Goal: Information Seeking & Learning: Learn about a topic

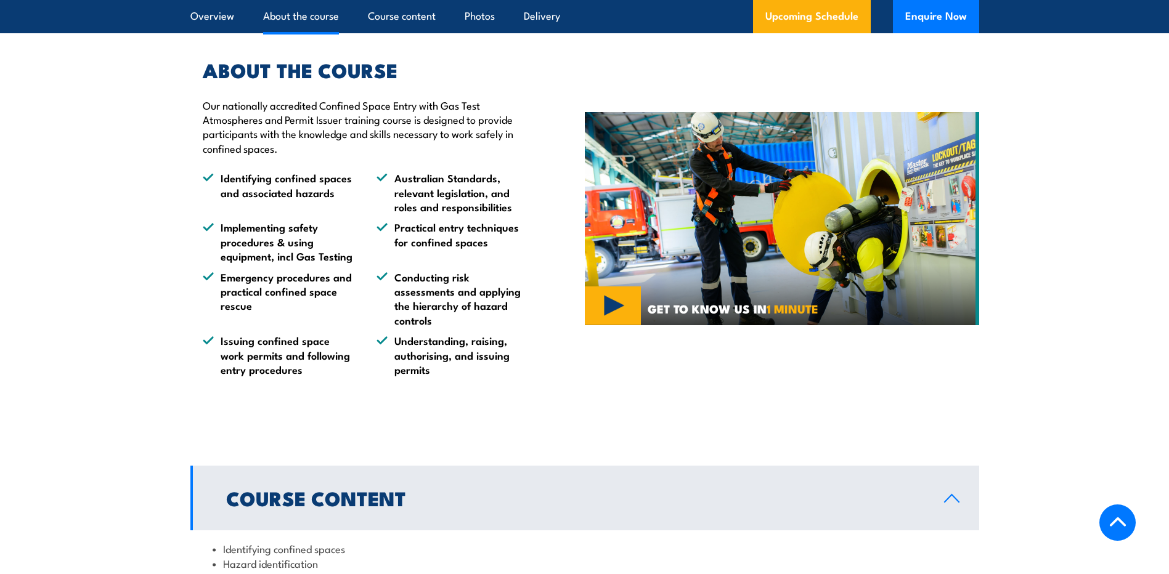
scroll to position [850, 0]
click at [606, 317] on img at bounding box center [782, 218] width 394 height 213
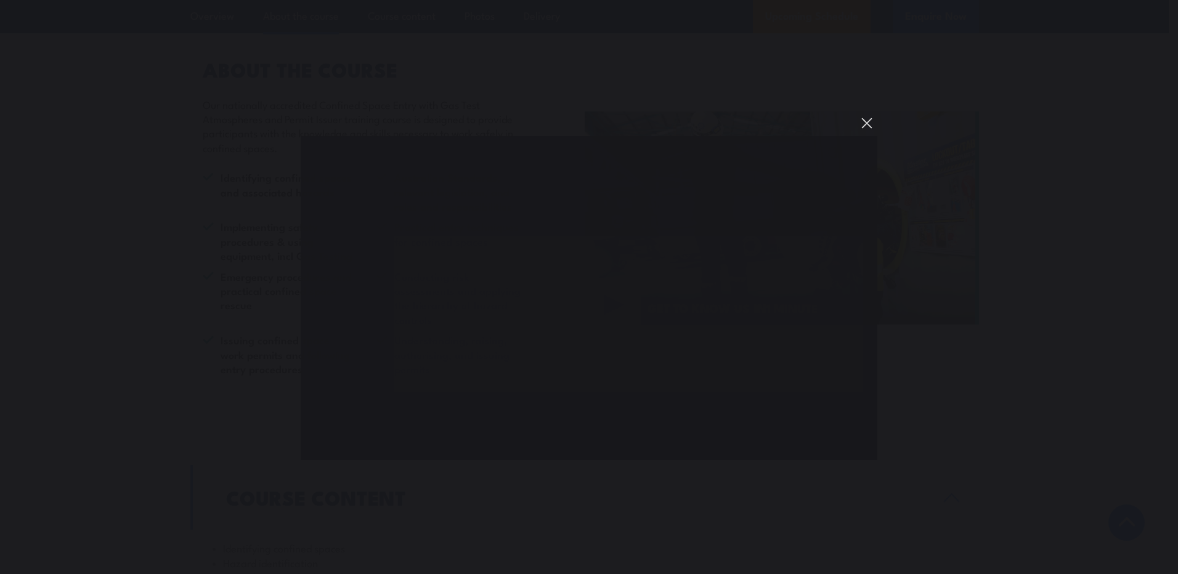
click at [869, 123] on button "You can close this modal content with the ESC key" at bounding box center [867, 123] width 21 height 21
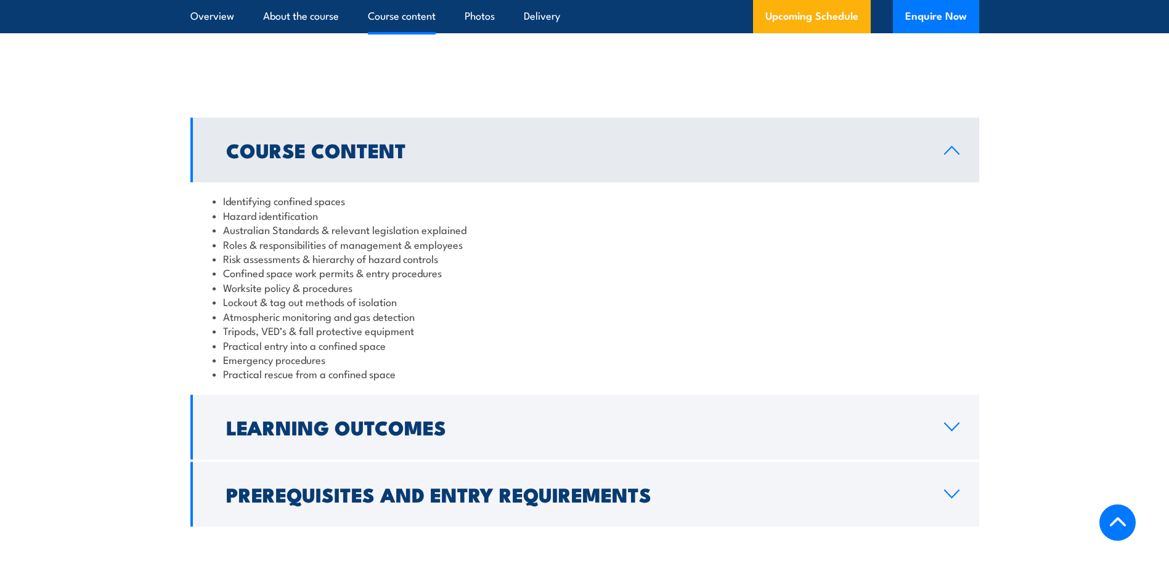
scroll to position [1220, 0]
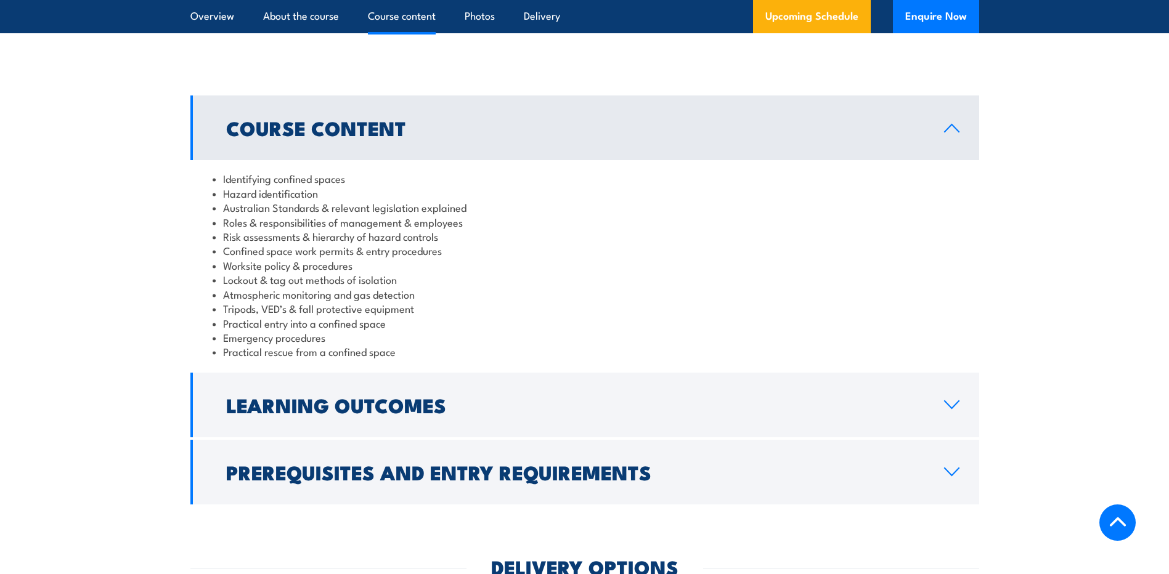
click at [674, 409] on link "Learning Outcomes" at bounding box center [584, 405] width 789 height 65
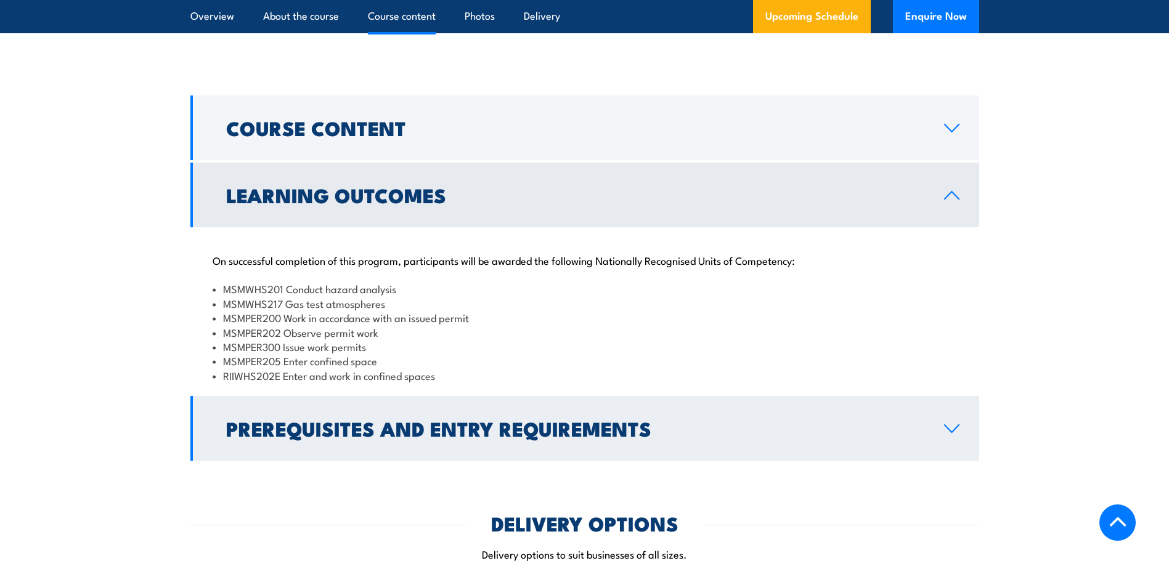
click at [624, 437] on h2 "Prerequisites and Entry Requirements" at bounding box center [575, 428] width 698 height 17
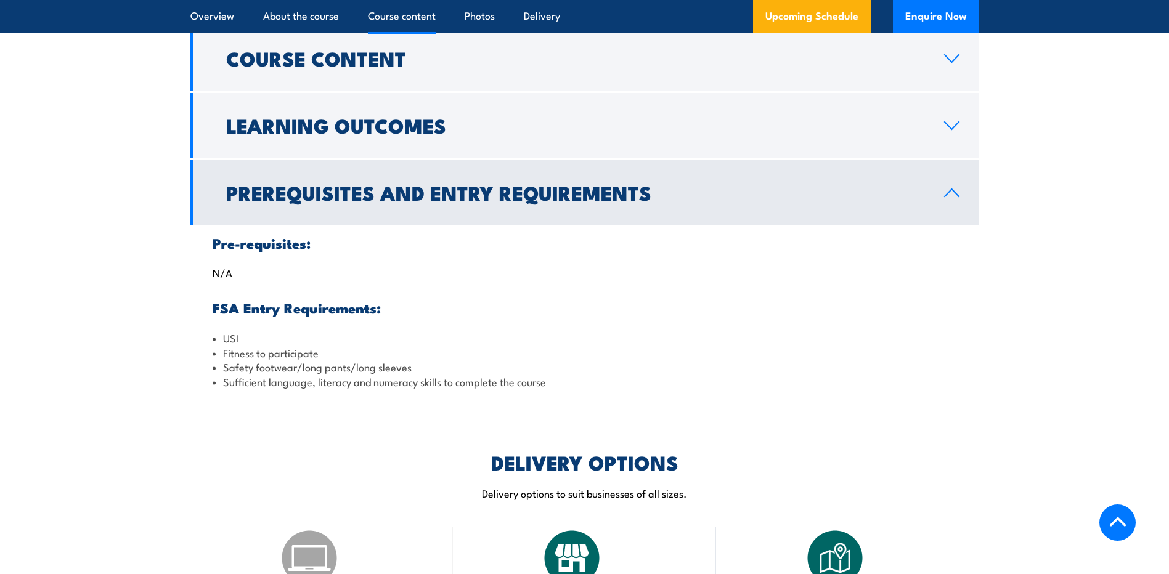
scroll to position [1281, 0]
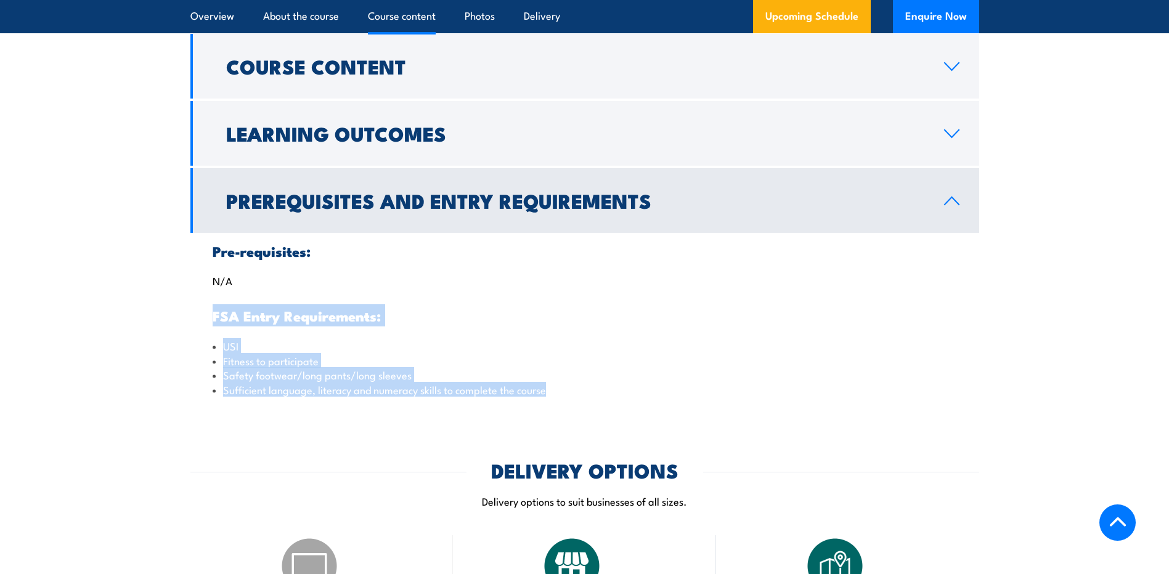
drag, startPoint x: 213, startPoint y: 328, endPoint x: 556, endPoint y: 418, distance: 354.8
click at [556, 408] on div "Pre-requisites: N/A FSA Entry Requirements: USI Fitness to participate Safety f…" at bounding box center [584, 320] width 789 height 175
copy div "FSA Entry Requirements: USI Fitness to participate Safety footwear/long pants/l…"
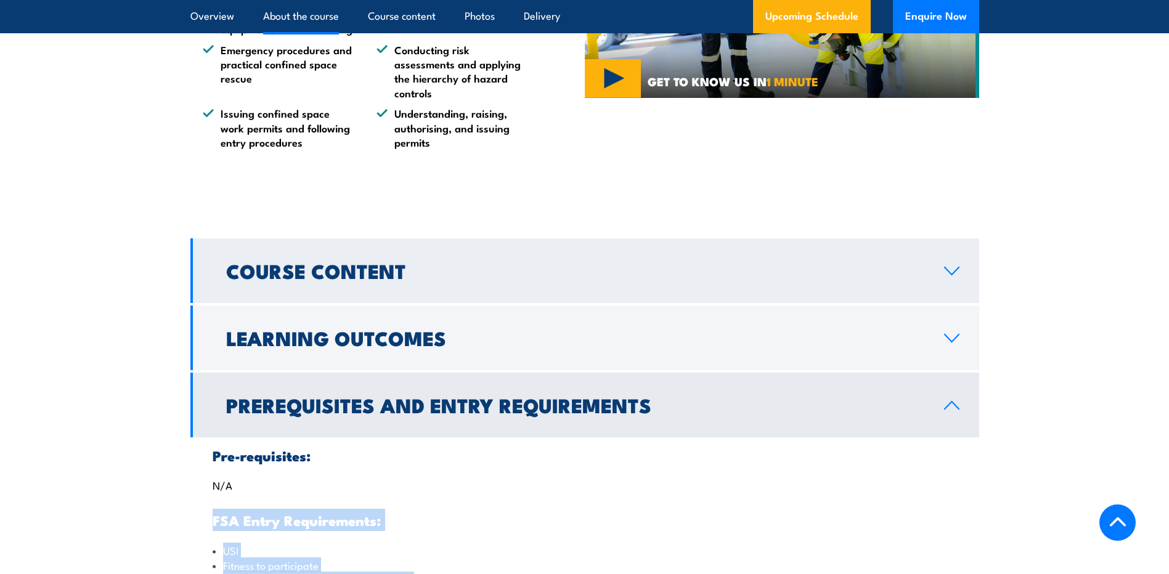
scroll to position [1035, 0]
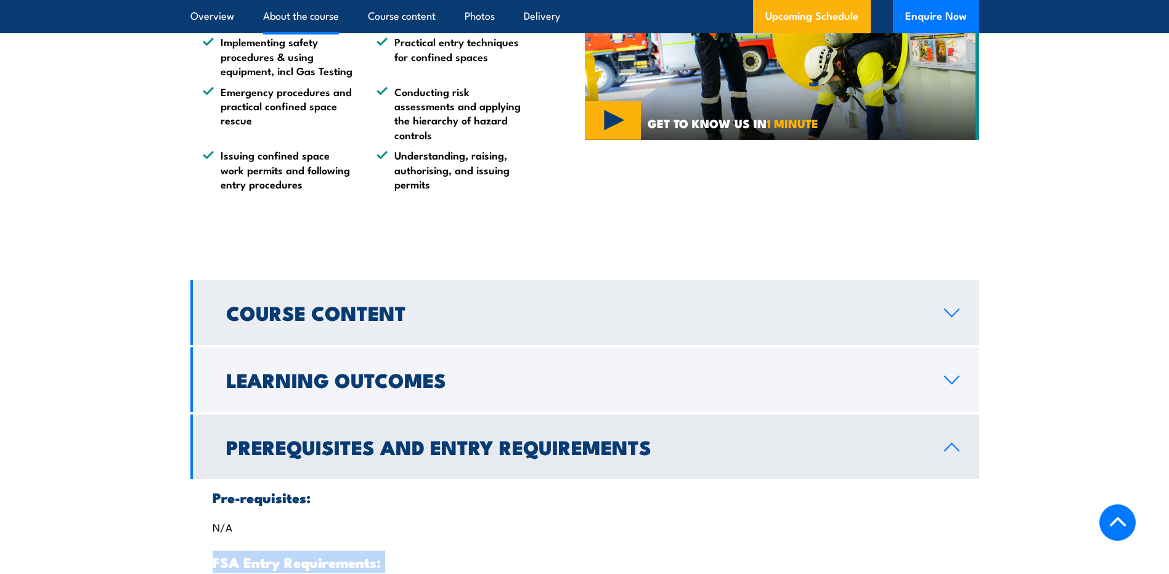
click at [396, 321] on h2 "Course Content" at bounding box center [575, 312] width 698 height 17
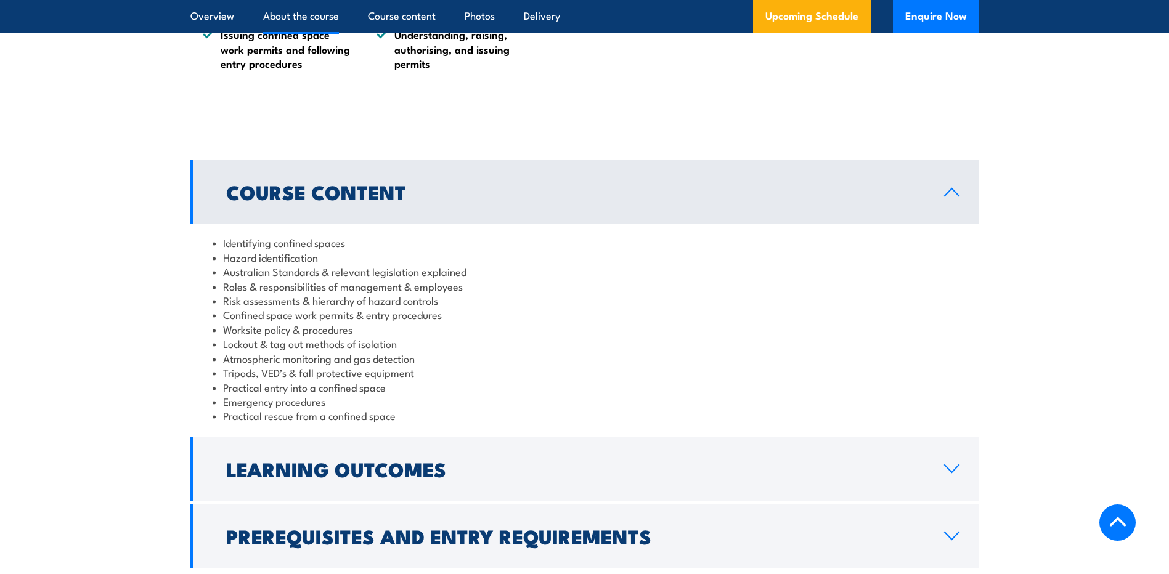
scroll to position [1158, 0]
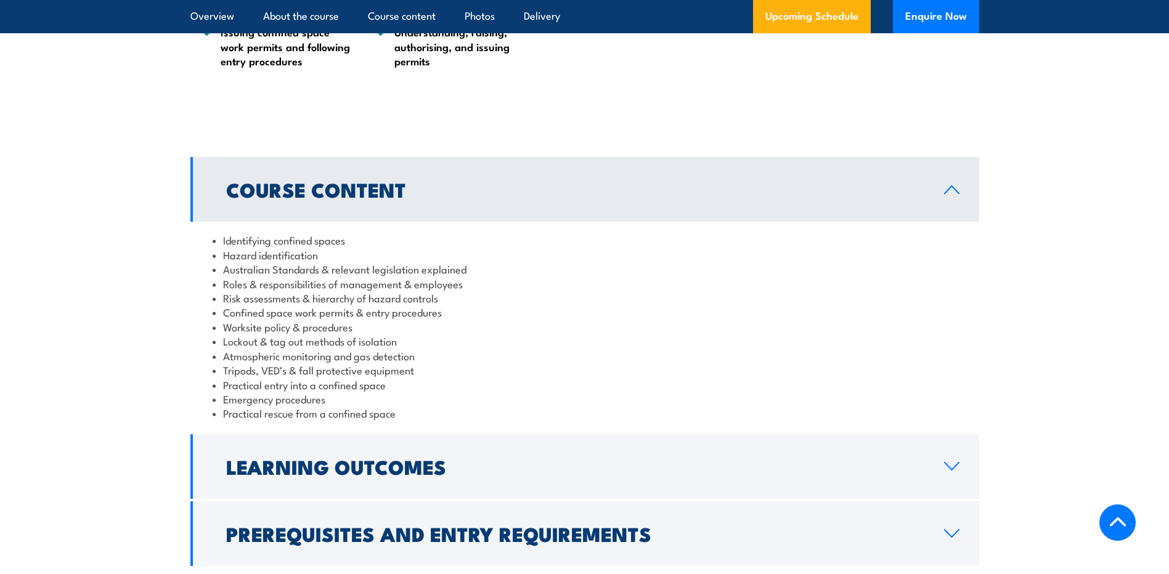
click at [430, 420] on li "Practical rescue from a confined space" at bounding box center [585, 413] width 744 height 14
click at [398, 420] on li "Practical rescue from a confined space" at bounding box center [585, 413] width 744 height 14
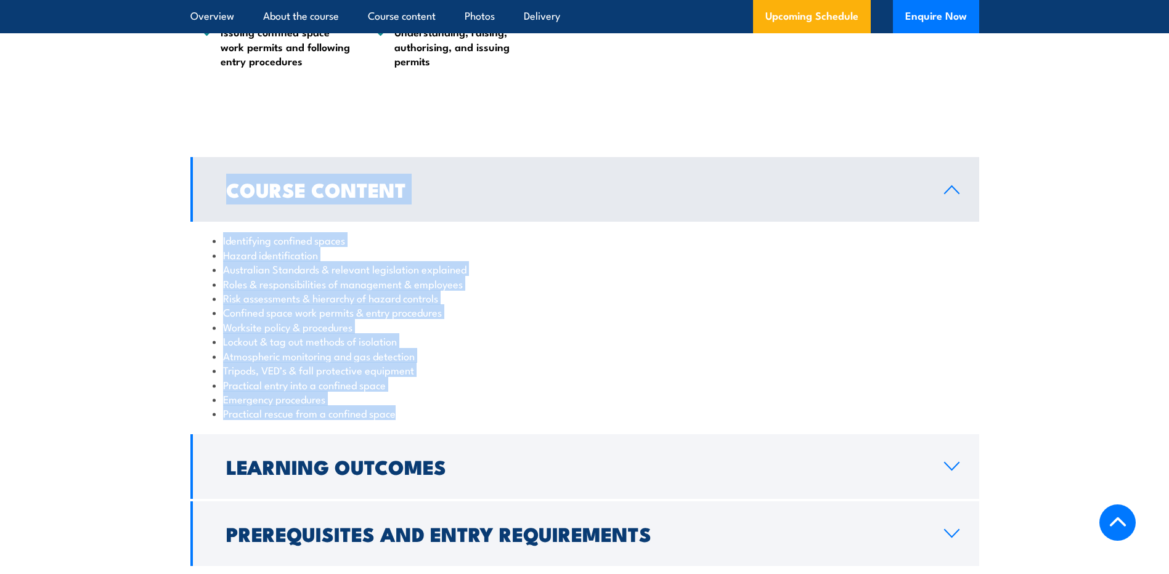
drag, startPoint x: 399, startPoint y: 426, endPoint x: 220, endPoint y: 197, distance: 291.2
click at [220, 197] on div "Course Content Identifying confined spaces Hazard identification Australian Sta…" at bounding box center [584, 294] width 789 height 274
copy div "Course Content Identifying confined spaces Hazard identification Australian Sta…"
